Goal: Transaction & Acquisition: Book appointment/travel/reservation

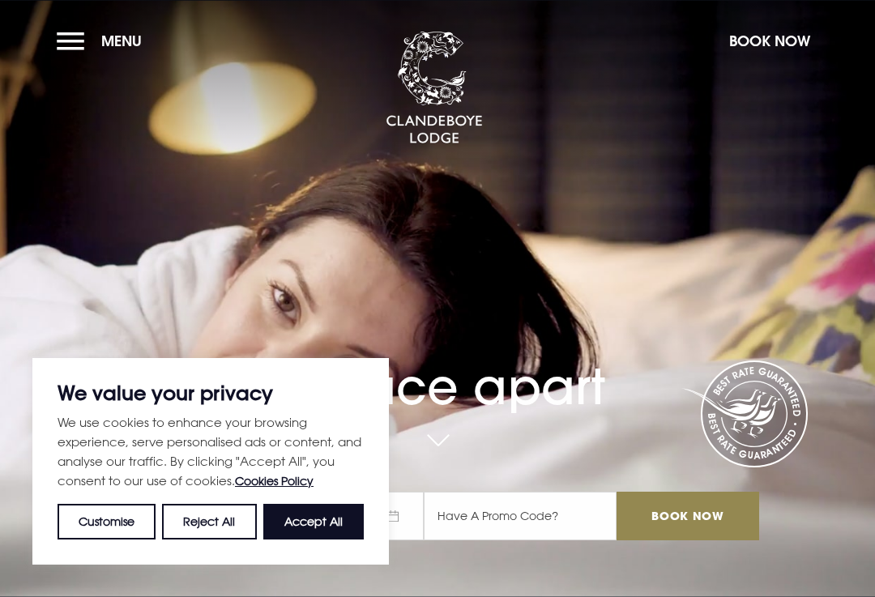
click at [323, 523] on button "Accept All" at bounding box center [313, 522] width 101 height 36
checkbox input "true"
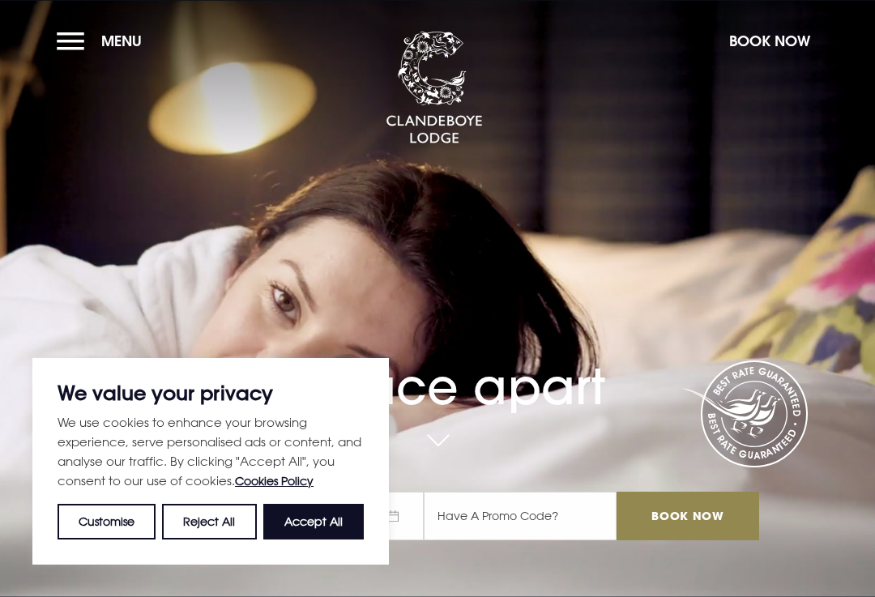
checkbox input "true"
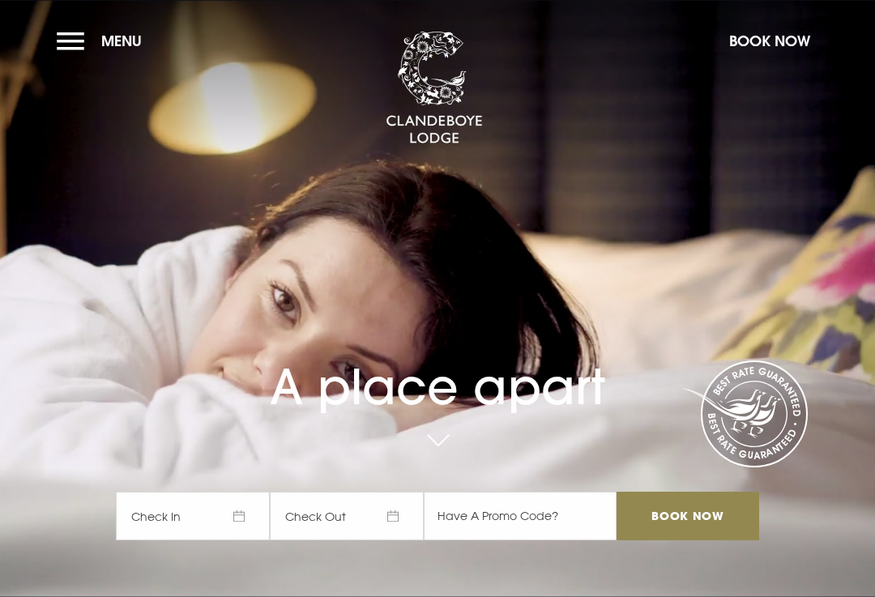
click at [237, 541] on span "Check In" at bounding box center [193, 516] width 154 height 49
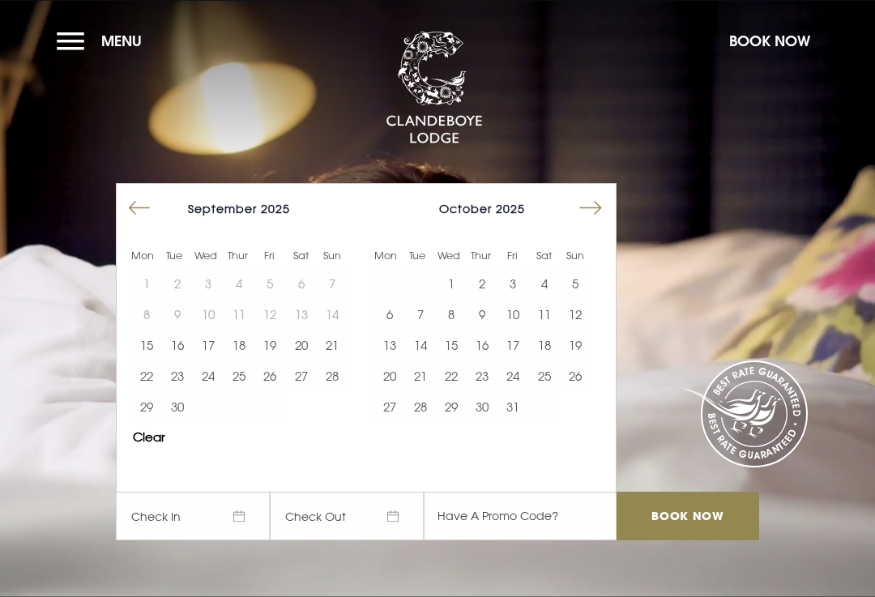
click at [303, 361] on button "20" at bounding box center [301, 345] width 31 height 31
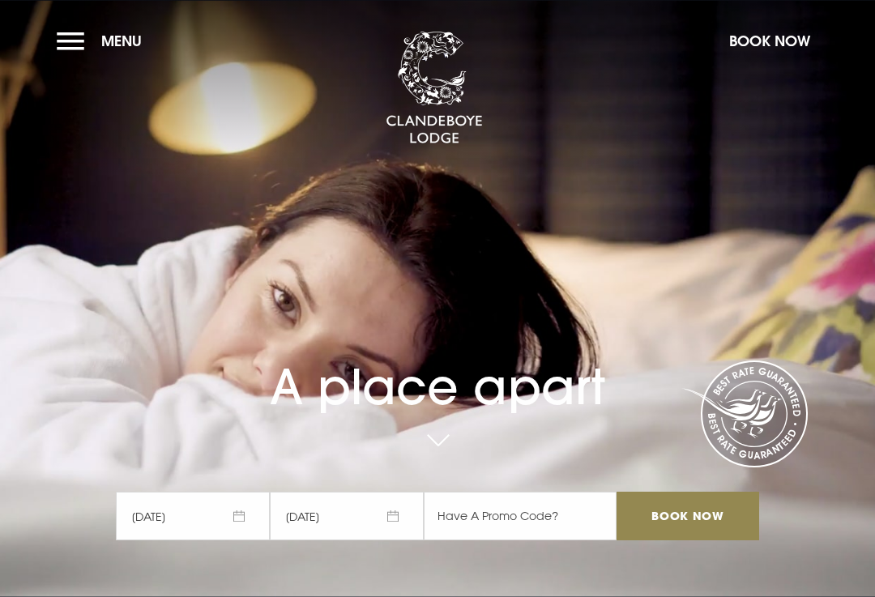
click at [693, 541] on input "Book Now" at bounding box center [688, 516] width 143 height 49
